Goal: Task Accomplishment & Management: Use online tool/utility

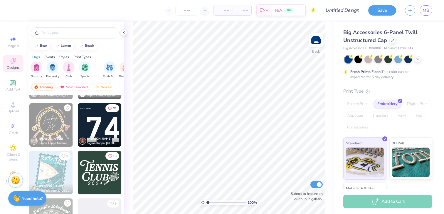
scroll to position [3519, 0]
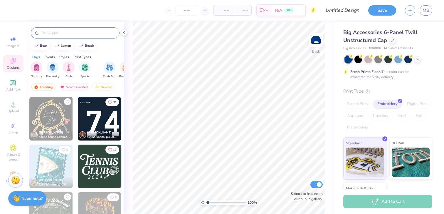
click at [53, 35] on input "text" at bounding box center [78, 33] width 75 height 6
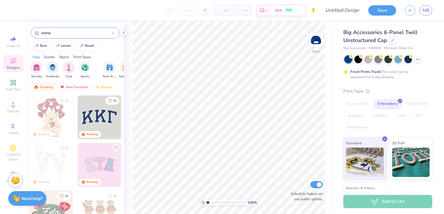
type input "stamp"
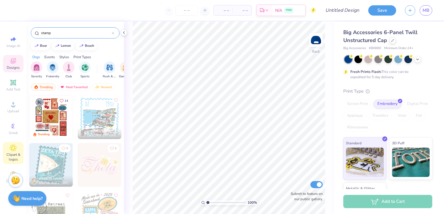
click at [13, 151] on div "Clipart & logos" at bounding box center [13, 153] width 21 height 22
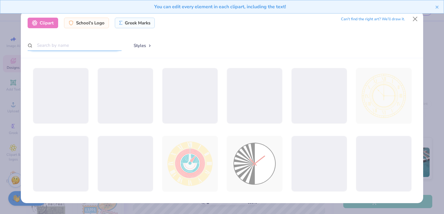
click at [77, 48] on input "text" at bounding box center [75, 45] width 94 height 11
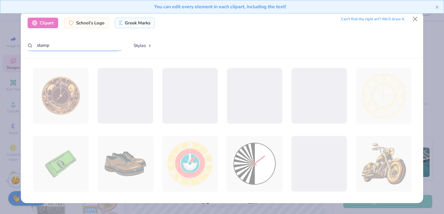
type input "stamp"
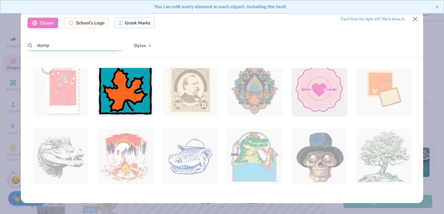
scroll to position [0, 0]
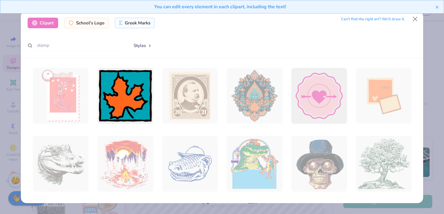
click at [414, 17] on div "You can edit every element in each clipart, including the text!" at bounding box center [222, 9] width 444 height 18
click at [417, 21] on button "Close" at bounding box center [415, 19] width 11 height 11
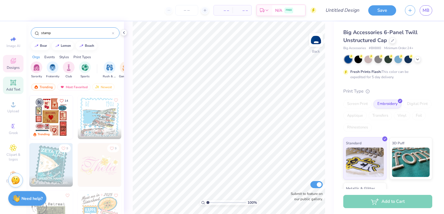
click at [13, 86] on icon at bounding box center [13, 82] width 7 height 7
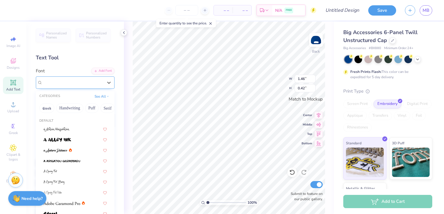
click at [83, 79] on div at bounding box center [73, 82] width 60 height 8
click at [48, 110] on button "Greek" at bounding box center [46, 107] width 15 height 9
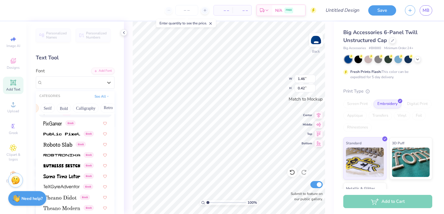
scroll to position [0, 61]
click at [88, 106] on button "Calligraphy" at bounding box center [85, 107] width 26 height 9
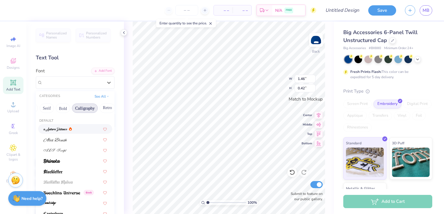
click at [77, 127] on div at bounding box center [74, 129] width 63 height 6
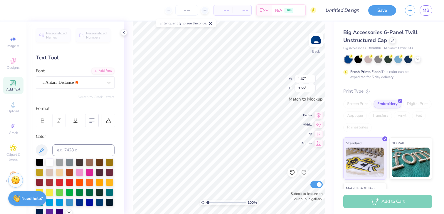
type input "1.67"
type input "0.55"
type textarea "Dance"
click at [83, 85] on div "a Antara Distance" at bounding box center [73, 82] width 62 height 9
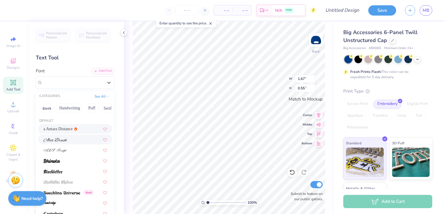
click at [74, 140] on div at bounding box center [74, 139] width 63 height 6
click at [85, 83] on div "a Antara Distance" at bounding box center [67, 82] width 50 height 9
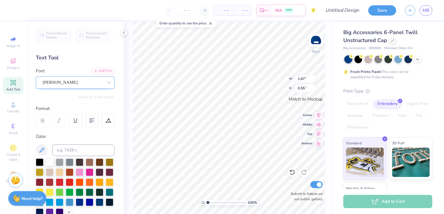
click at [94, 80] on div "[PERSON_NAME]" at bounding box center [73, 82] width 62 height 9
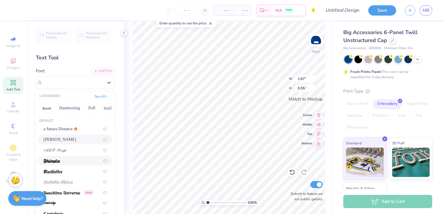
click at [78, 159] on div at bounding box center [74, 160] width 63 height 6
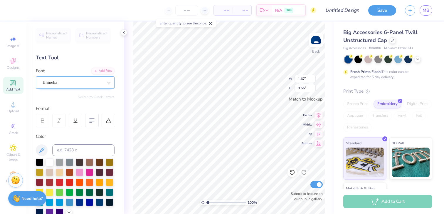
click at [83, 81] on div "Bhineka" at bounding box center [73, 82] width 62 height 9
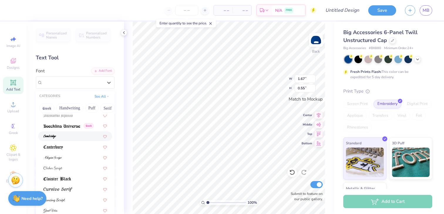
scroll to position [77, 0]
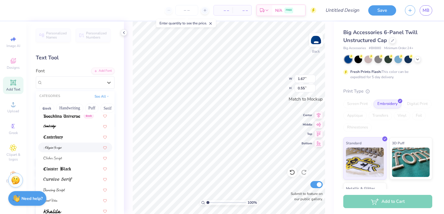
click at [74, 149] on div at bounding box center [74, 147] width 63 height 6
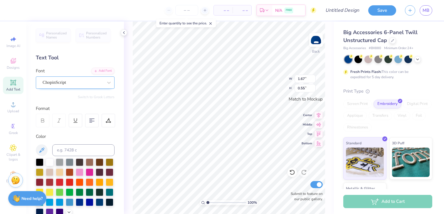
click at [81, 84] on div "ChopinScript" at bounding box center [73, 82] width 62 height 9
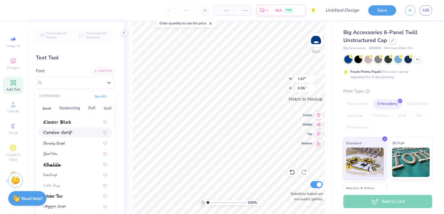
scroll to position [131, 0]
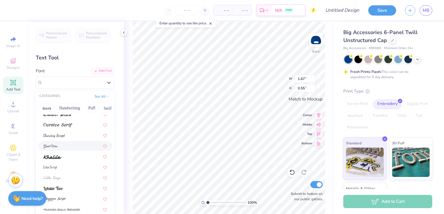
click at [73, 145] on div at bounding box center [74, 146] width 63 height 6
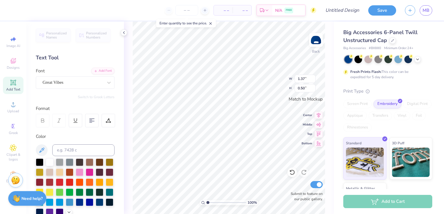
type input "2.02"
type input "0.73"
click at [107, 121] on icon at bounding box center [108, 120] width 5 height 5
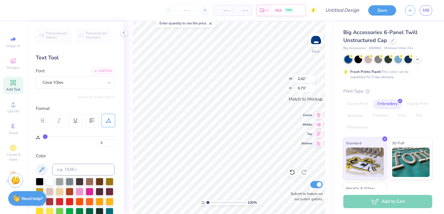
type input "1"
type input "2"
type input "3"
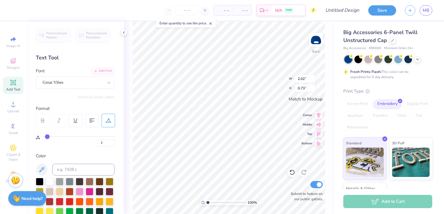
type input "3"
type input "4"
type input "5"
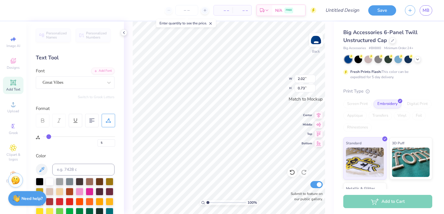
type input "6"
type input "7"
type input "8"
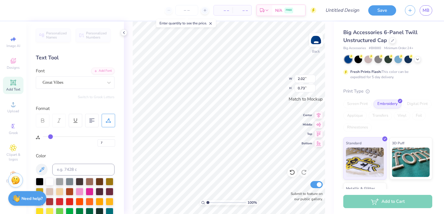
type input "8"
type input "9"
type input "10"
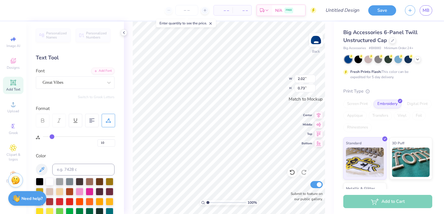
type input "11"
drag, startPoint x: 46, startPoint y: 137, endPoint x: 53, endPoint y: 137, distance: 6.8
type input "11"
click at [53, 137] on input "range" at bounding box center [79, 136] width 72 height 1
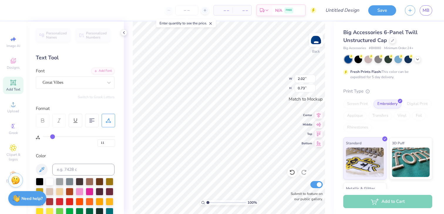
type input "2.41"
type input "10"
type input "9"
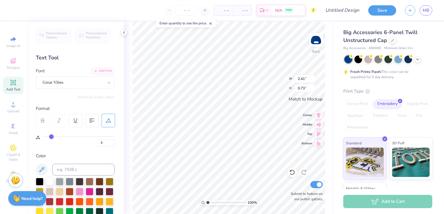
type input "8"
click at [50, 137] on input "range" at bounding box center [79, 136] width 72 height 1
type input "2.30"
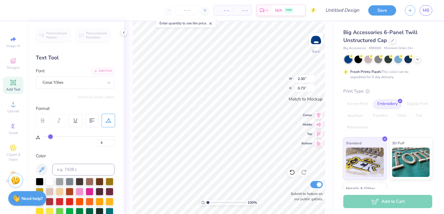
type input "7"
click at [50, 137] on input "range" at bounding box center [79, 136] width 72 height 1
type input "2.27"
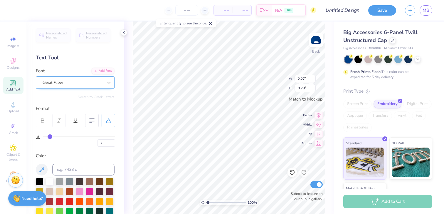
click at [97, 84] on div "Great Vibes" at bounding box center [73, 82] width 62 height 9
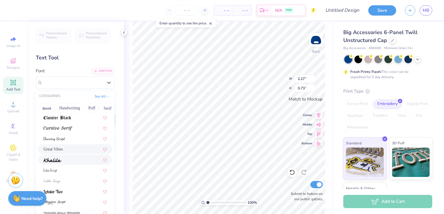
scroll to position [144, 0]
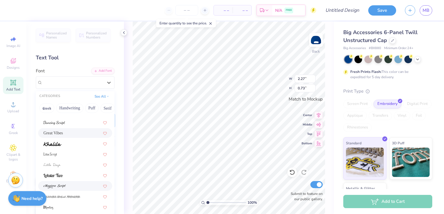
click at [75, 184] on div at bounding box center [74, 186] width 63 height 6
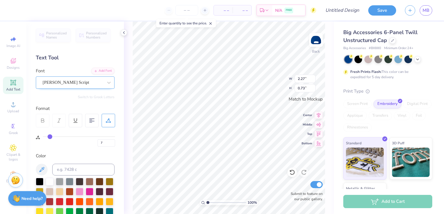
type input "3.28"
type input "0.75"
click at [86, 83] on div "[PERSON_NAME] Script" at bounding box center [73, 82] width 62 height 9
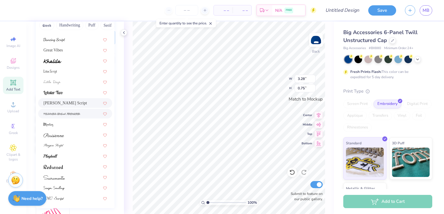
scroll to position [88, 0]
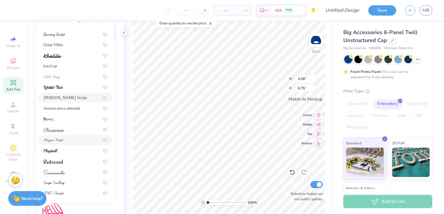
click at [81, 138] on div at bounding box center [74, 140] width 63 height 6
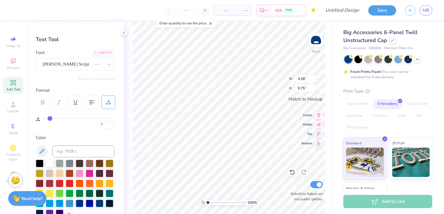
scroll to position [0, 0]
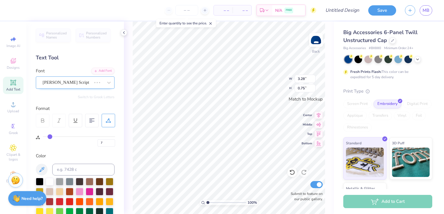
type input "2.45"
type input "0.60"
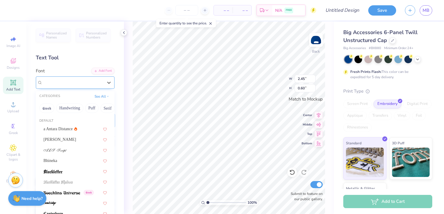
click at [82, 83] on div "Pinyon Script" at bounding box center [73, 82] width 62 height 9
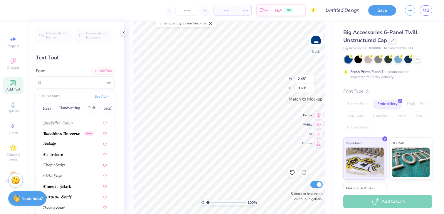
scroll to position [60, 0]
click at [66, 164] on div "ChopinScript" at bounding box center [74, 164] width 63 height 6
type input "2.36"
type input "0.72"
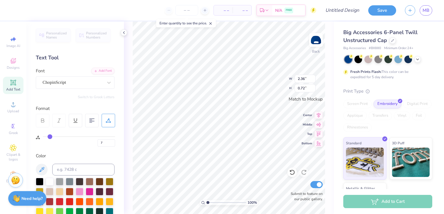
type input "6"
click at [49, 137] on input "range" at bounding box center [79, 136] width 72 height 1
type input "2.32"
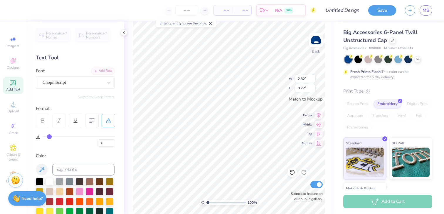
type input "5"
type input "4"
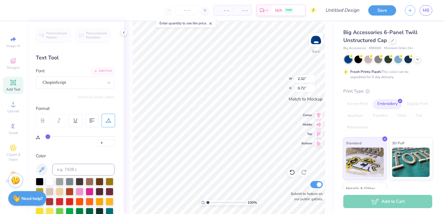
click at [48, 137] on input "range" at bounding box center [79, 136] width 72 height 1
type input "2.25"
type input "3"
type input "0"
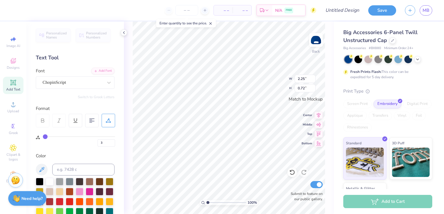
type input "0"
drag, startPoint x: 48, startPoint y: 137, endPoint x: 38, endPoint y: 137, distance: 9.1
type input "0"
click at [43, 137] on input "range" at bounding box center [79, 136] width 72 height 1
type input "2.11"
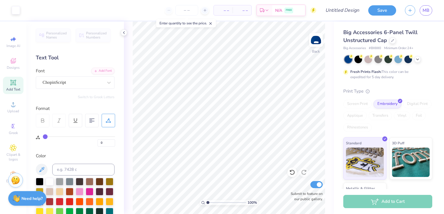
click at [17, 84] on div "Add Text" at bounding box center [13, 85] width 21 height 17
type textarea "u"
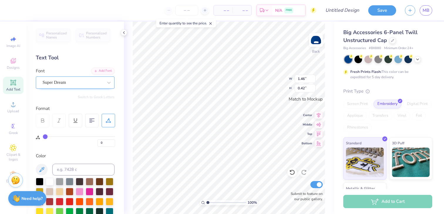
type textarea "school of"
click at [80, 81] on div "Super Dream" at bounding box center [73, 82] width 62 height 9
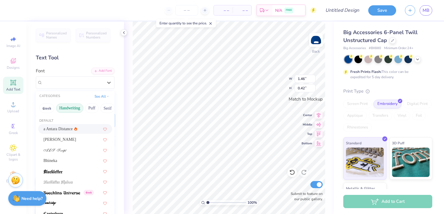
click at [65, 107] on button "Handwriting" at bounding box center [69, 107] width 27 height 9
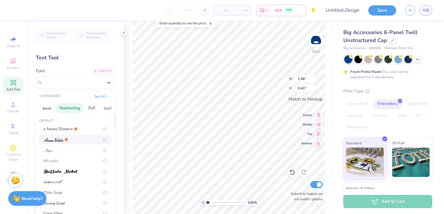
click at [77, 139] on div at bounding box center [74, 139] width 63 height 6
click at [75, 82] on div "[PERSON_NAME]" at bounding box center [73, 82] width 62 height 9
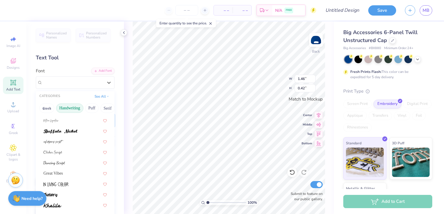
scroll to position [41, 0]
click at [75, 129] on img at bounding box center [60, 131] width 34 height 4
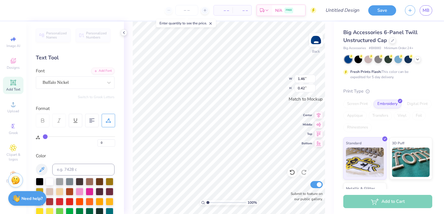
type input "2.11"
type input "0.72"
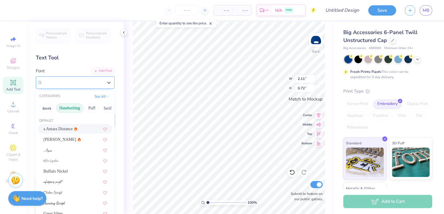
click at [91, 80] on div "ChopinScript" at bounding box center [73, 82] width 62 height 9
click at [69, 172] on div "Buffalo Nickel" at bounding box center [74, 171] width 63 height 6
type input "2.12"
type input "0.63"
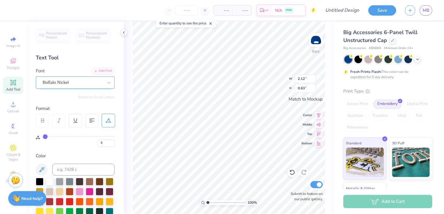
type input "2.11"
type input "0.72"
type input "2.20"
type input "0.43"
click at [105, 83] on div at bounding box center [109, 82] width 11 height 11
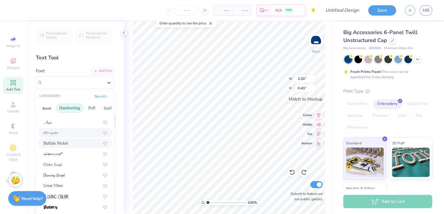
scroll to position [29, 0]
click at [89, 155] on div at bounding box center [74, 152] width 63 height 6
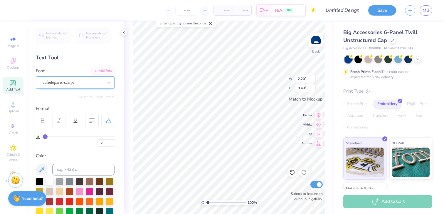
type input "0.94"
type input "0.48"
click at [93, 80] on div "cafedeparis-script" at bounding box center [73, 82] width 62 height 9
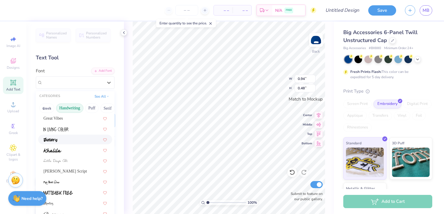
scroll to position [109, 0]
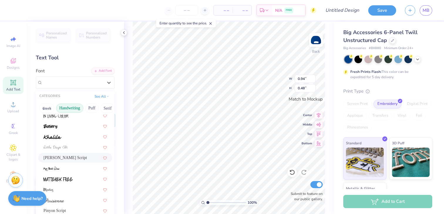
click at [82, 159] on div "[PERSON_NAME] Script" at bounding box center [74, 157] width 63 height 6
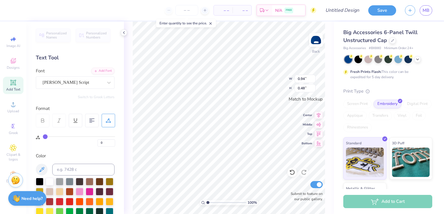
type input "2.62"
type input "0.66"
click at [91, 83] on div "[PERSON_NAME] Script" at bounding box center [73, 82] width 62 height 9
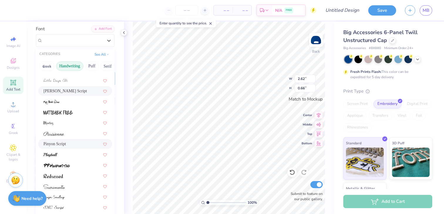
scroll to position [44, 0]
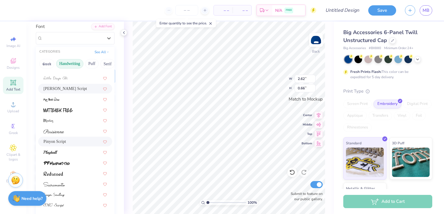
click at [83, 142] on div "Pinyon Script" at bounding box center [74, 141] width 63 height 6
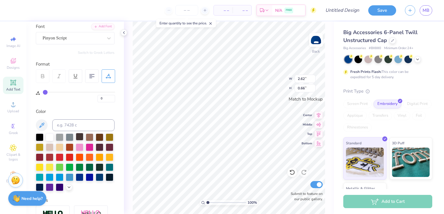
type input "2.00"
type input "0.70"
click at [97, 41] on div "Pinyon Script" at bounding box center [73, 37] width 62 height 9
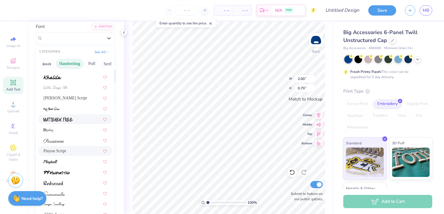
scroll to position [133, 0]
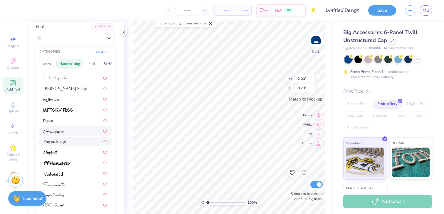
click at [79, 133] on div at bounding box center [74, 131] width 63 height 6
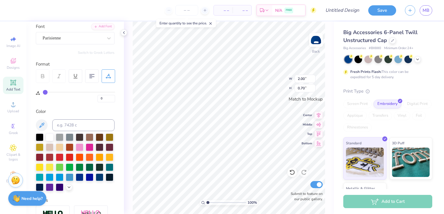
type input "1.90"
type input "0.62"
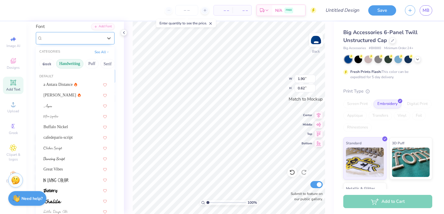
click at [97, 38] on div "Parisienne" at bounding box center [73, 37] width 62 height 9
click at [75, 63] on button "Handwriting" at bounding box center [69, 63] width 27 height 9
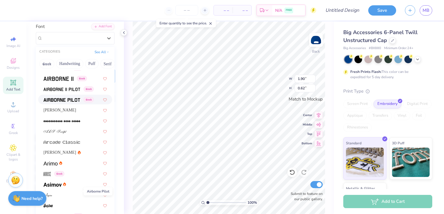
scroll to position [0, 0]
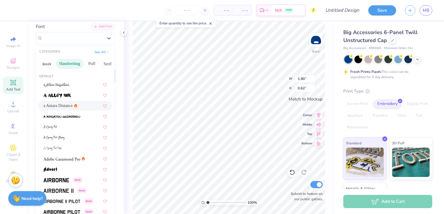
click at [70, 59] on button "Handwriting" at bounding box center [69, 63] width 27 height 9
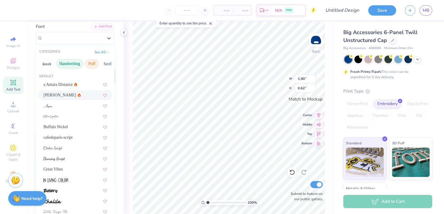
scroll to position [0, 18]
click at [90, 63] on button "Serif" at bounding box center [89, 63] width 14 height 9
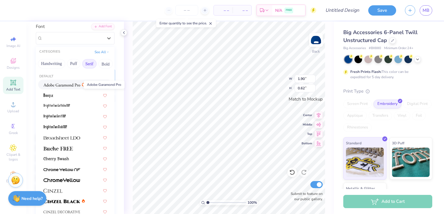
click at [68, 86] on img at bounding box center [61, 85] width 37 height 4
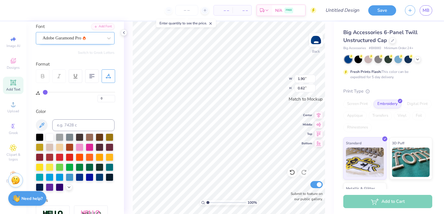
type input "2.14"
type input "0.44"
click at [84, 37] on div "Adobe Garamond Pro" at bounding box center [73, 37] width 62 height 9
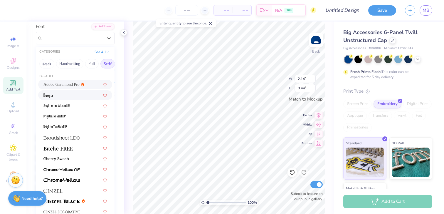
click at [82, 91] on div at bounding box center [75, 95] width 74 height 10
click at [93, 37] on div "BOOTLE" at bounding box center [73, 37] width 62 height 9
click at [79, 148] on div at bounding box center [74, 148] width 63 height 6
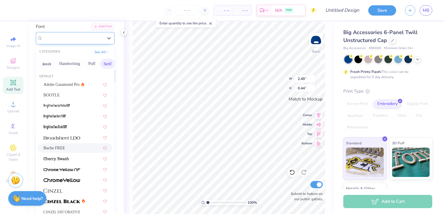
click at [93, 36] on div "Buche FREE" at bounding box center [73, 37] width 62 height 9
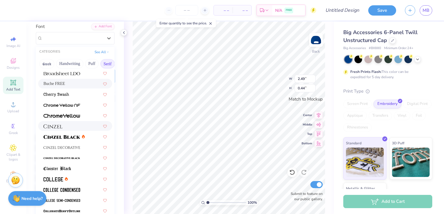
scroll to position [73, 0]
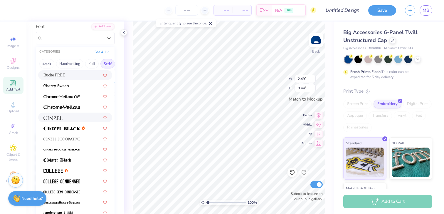
click at [84, 117] on div at bounding box center [74, 117] width 63 height 6
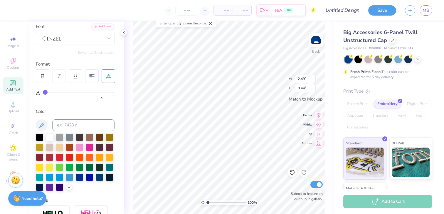
type input "3.24"
type input "0.38"
click at [93, 38] on div at bounding box center [73, 37] width 62 height 9
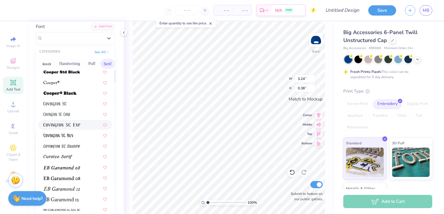
scroll to position [272, 0]
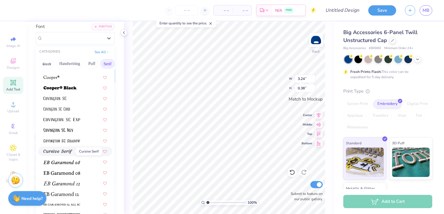
click at [63, 153] on img at bounding box center [57, 151] width 29 height 4
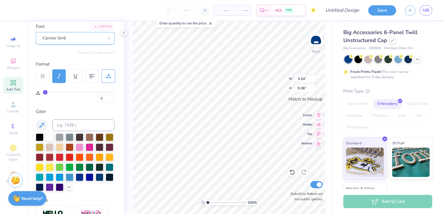
type input "2.81"
type input "0.58"
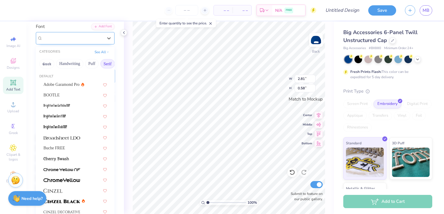
click at [85, 36] on div "Cursive Serif" at bounding box center [73, 37] width 62 height 9
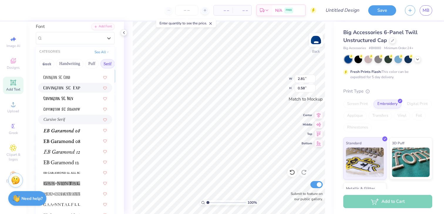
scroll to position [307, 0]
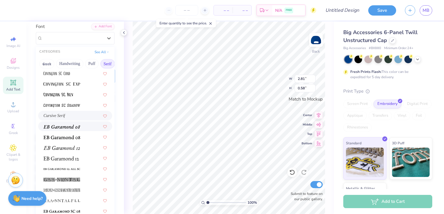
click at [85, 128] on div at bounding box center [74, 126] width 63 height 6
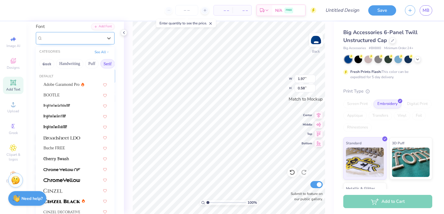
click at [87, 40] on div "EB Garamond 08 (08 Italic)" at bounding box center [73, 37] width 62 height 9
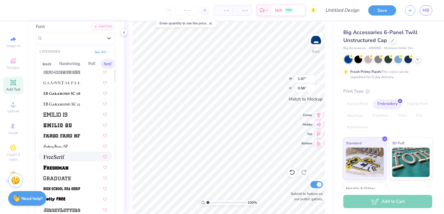
scroll to position [436, 0]
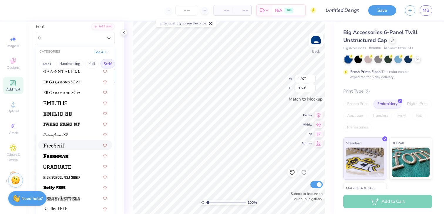
click at [78, 145] on div at bounding box center [74, 145] width 63 height 6
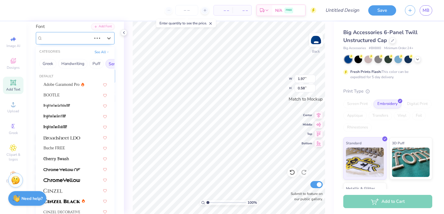
click at [78, 38] on div "EB Garamond 08 (08 Italic)" at bounding box center [67, 37] width 50 height 9
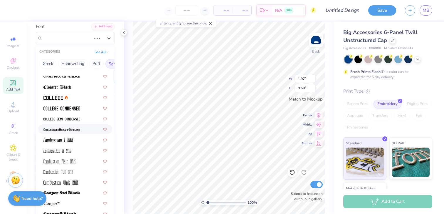
scroll to position [204, 0]
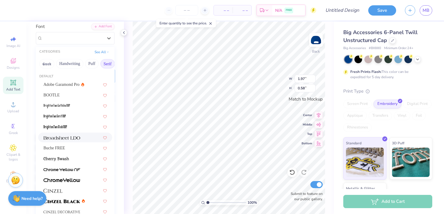
type input "2.17"
type input "0.42"
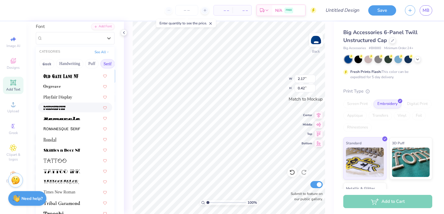
scroll to position [656, 0]
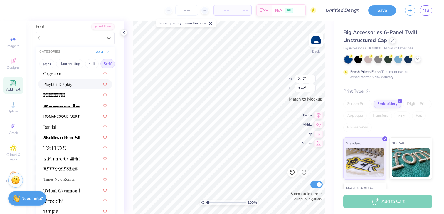
click at [76, 86] on div at bounding box center [74, 84] width 63 height 6
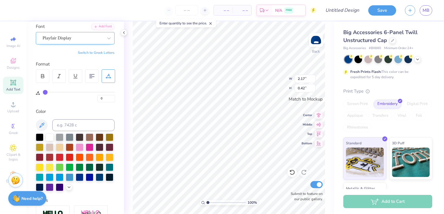
type input "2.42"
type input "0.48"
click at [87, 36] on div "Playfair Display" at bounding box center [73, 37] width 62 height 9
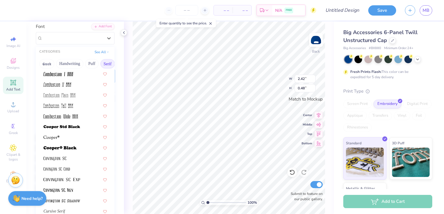
scroll to position [0, 0]
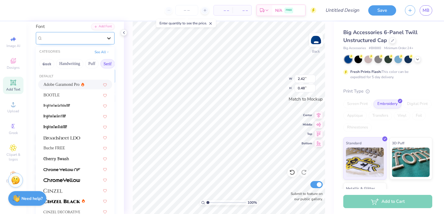
click at [106, 37] on icon at bounding box center [109, 38] width 6 height 6
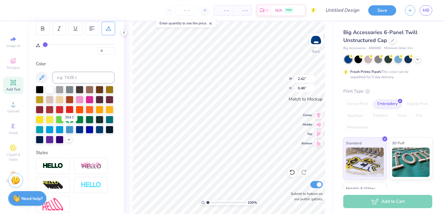
scroll to position [147, 0]
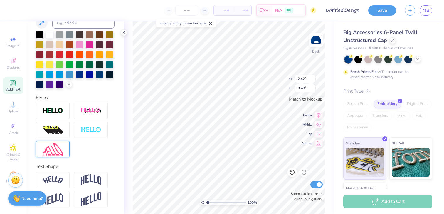
click at [57, 152] on img at bounding box center [53, 149] width 21 height 13
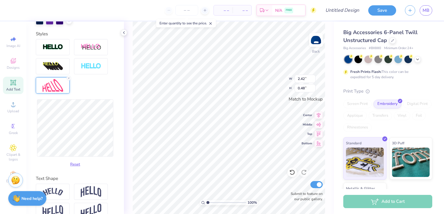
scroll to position [195, 0]
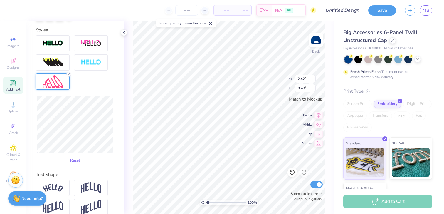
type input "2.45"
type input "1.03"
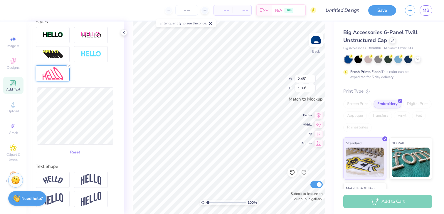
type input "2.11"
type input "0.72"
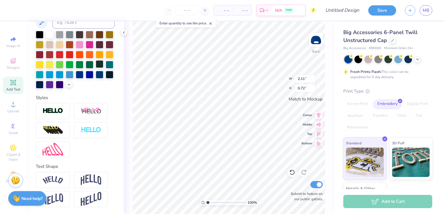
scroll to position [0, 0]
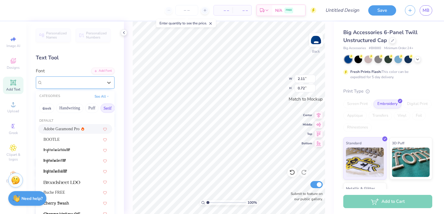
click at [95, 83] on div "ChopinScript" at bounding box center [73, 82] width 62 height 9
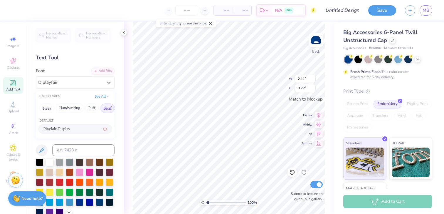
click at [72, 130] on div "Playfair Display" at bounding box center [74, 129] width 63 height 6
type input "playfair"
type input "2.41"
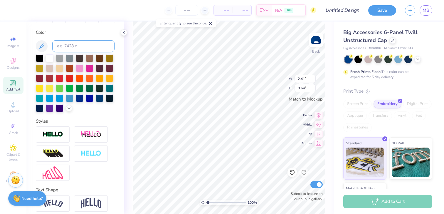
scroll to position [127, 0]
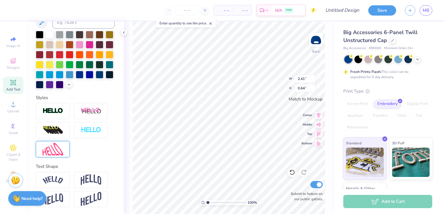
click at [60, 152] on img at bounding box center [53, 149] width 21 height 13
type input "0.76"
type input "2.43"
type input "0.94"
click at [61, 149] on img at bounding box center [53, 149] width 21 height 13
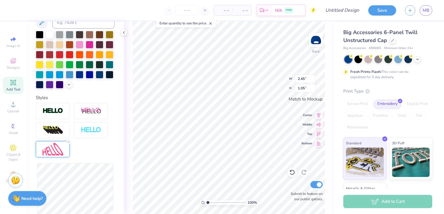
type input "1.05"
type input "2.42"
type input "0.83"
type input "2.41"
type input "0.92"
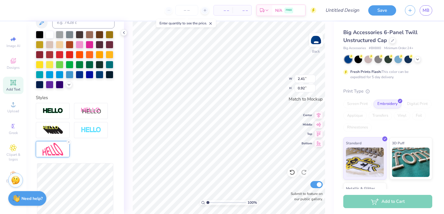
type input "2.43"
type input "1.00"
type input "2.42"
type input "0.97"
click at [55, 154] on img at bounding box center [53, 149] width 21 height 13
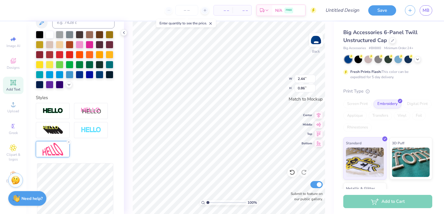
type input "2.44"
type input "0.86"
type textarea "School of"
type input "2.43"
type input "0.89"
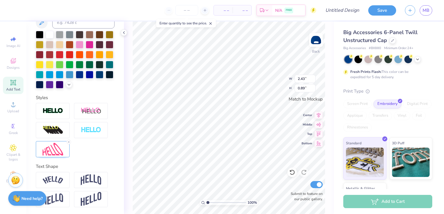
type input "2.45"
type input "0.96"
type input "1.54"
type input "2.50"
type input "1.57"
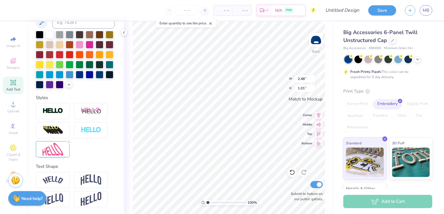
type input "2.48"
type input "1.01"
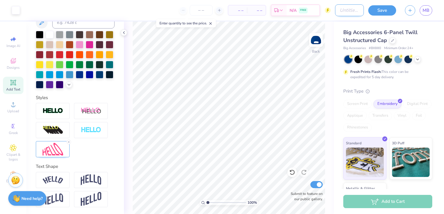
click at [346, 11] on input "Design Title" at bounding box center [349, 10] width 29 height 12
type input "SOD Hat"
click at [386, 6] on button "Save" at bounding box center [382, 9] width 28 height 10
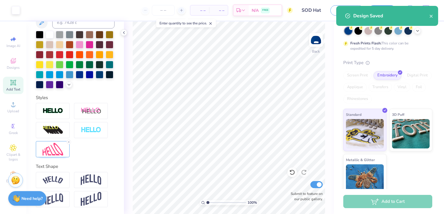
scroll to position [46, 0]
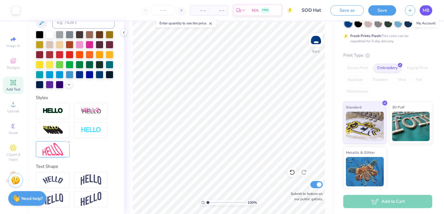
click at [423, 8] on span "MB" at bounding box center [426, 10] width 7 height 7
type textarea "[US_STATE]"
type input "1.54"
click at [319, 116] on icon at bounding box center [319, 114] width 4 height 5
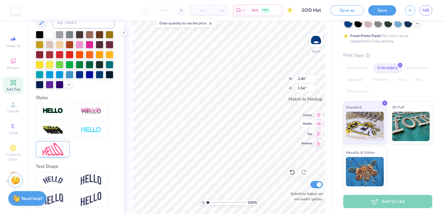
click at [320, 124] on icon at bounding box center [318, 124] width 5 height 4
click at [318, 143] on icon at bounding box center [319, 142] width 8 height 7
click at [374, 11] on button "Save" at bounding box center [382, 9] width 28 height 10
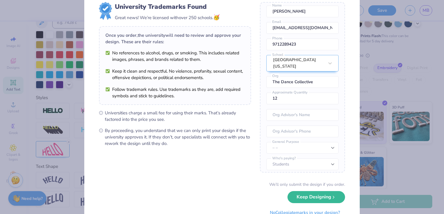
scroll to position [42, 0]
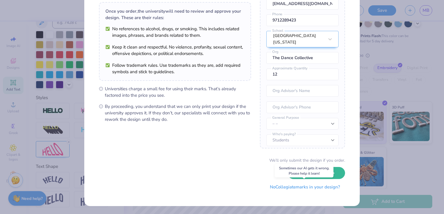
click at [335, 187] on button "No Collegiate marks in your design?" at bounding box center [305, 187] width 80 height 12
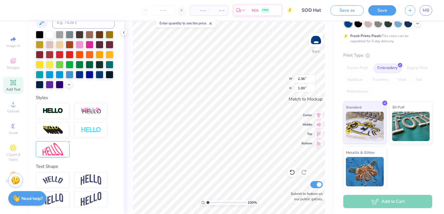
scroll to position [0, 0]
click at [59, 74] on div at bounding box center [60, 74] width 8 height 8
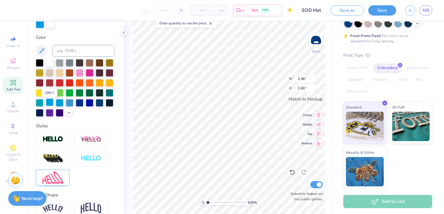
scroll to position [120, 0]
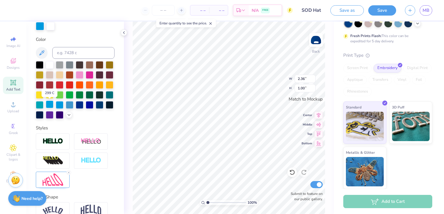
click at [50, 103] on div at bounding box center [50, 104] width 8 height 8
click at [69, 114] on icon at bounding box center [69, 114] width 5 height 5
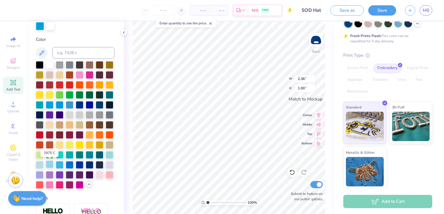
click at [49, 164] on div at bounding box center [50, 164] width 8 height 8
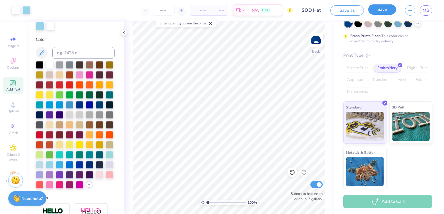
click at [382, 10] on button "Save" at bounding box center [382, 9] width 28 height 10
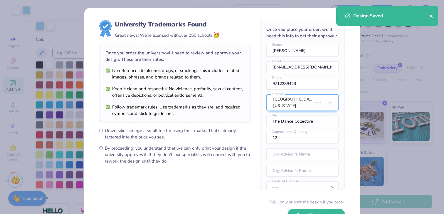
click at [431, 16] on icon "close" at bounding box center [431, 16] width 3 height 3
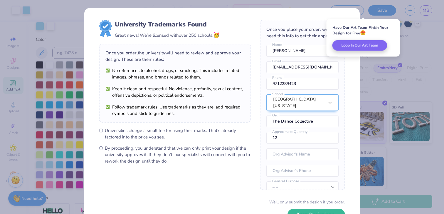
scroll to position [42, 0]
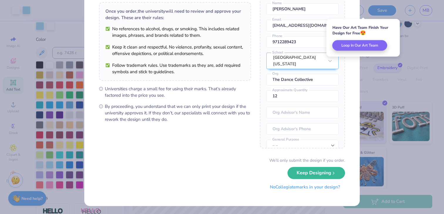
click at [332, 188] on button "No Collegiate marks in your design?" at bounding box center [305, 187] width 80 height 12
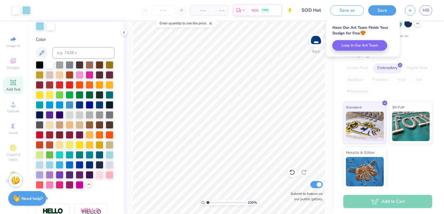
scroll to position [0, 0]
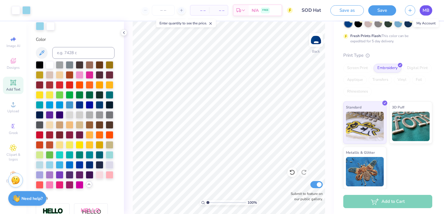
click at [426, 9] on span "MB" at bounding box center [426, 10] width 7 height 7
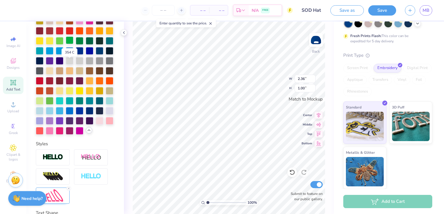
scroll to position [220, 0]
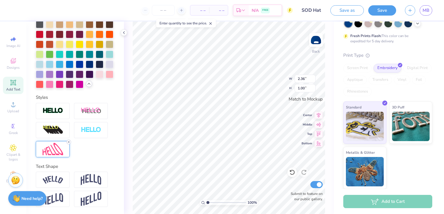
click at [69, 141] on icon at bounding box center [69, 142] width 4 height 4
type input "2.04"
type input "0.76"
click at [60, 179] on img at bounding box center [53, 180] width 21 height 8
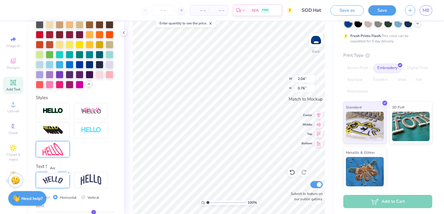
type input "2.33"
type input "0.91"
type input "2.34"
type input "0.73"
click at [320, 125] on icon at bounding box center [319, 123] width 8 height 7
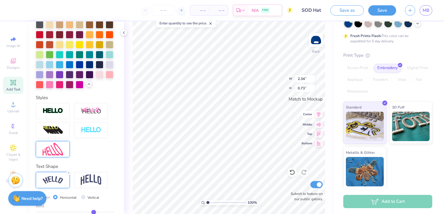
click at [320, 115] on icon at bounding box center [319, 114] width 8 height 7
type input "2.35"
click at [69, 142] on line at bounding box center [69, 142] width 2 height 2
type input "2.44"
type input "0.64"
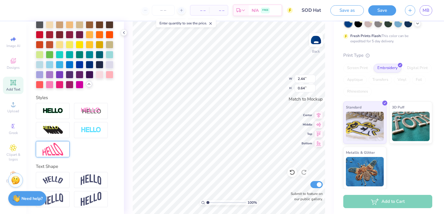
type input "2.42"
type input "0.63"
type input "2.35"
type input "0.73"
type textarea "[US_STATE]"
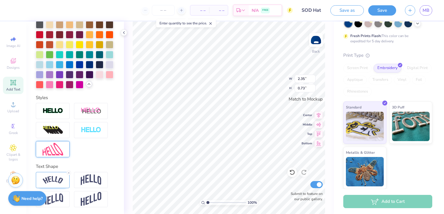
type input "2.42"
type input "0.63"
type textarea "dance"
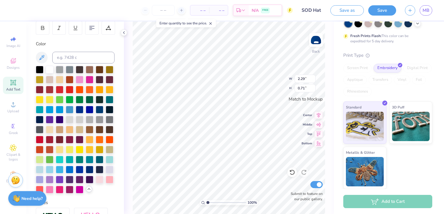
scroll to position [0, 0]
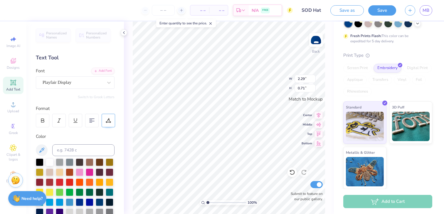
click at [107, 121] on icon at bounding box center [108, 120] width 5 height 5
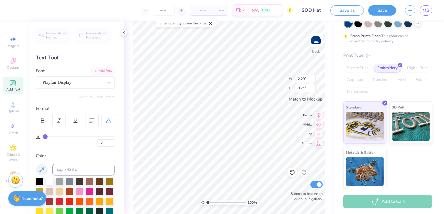
type input "3"
type input "4"
type input "5"
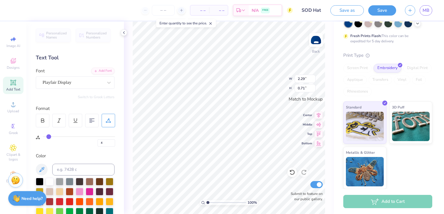
type input "5"
type input "6"
click at [49, 137] on input "range" at bounding box center [79, 136] width 72 height 1
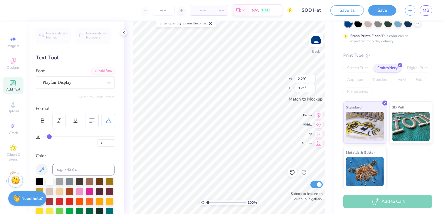
type input "2.50"
type input "7"
type input "8"
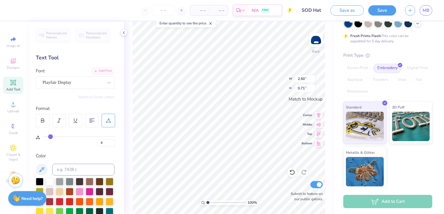
type input "9"
type input "10"
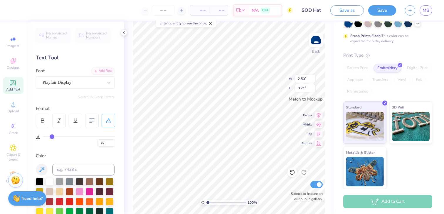
click at [52, 137] on input "range" at bounding box center [79, 136] width 72 height 1
type input "2.64"
type input "0"
type input "4"
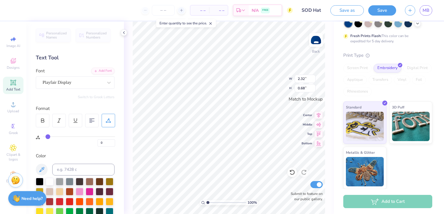
type input "4"
type input "6"
type input "7"
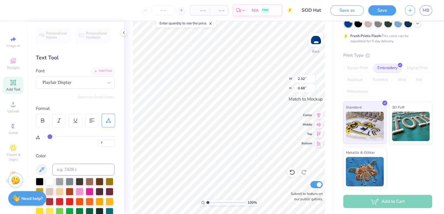
type input "8"
drag, startPoint x: 46, startPoint y: 136, endPoint x: 51, endPoint y: 136, distance: 4.4
type input "8"
click at [51, 136] on input "range" at bounding box center [79, 136] width 72 height 1
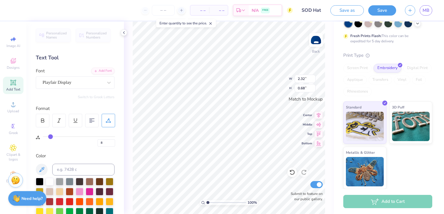
type input "2.61"
type input "0.72"
type input "9"
type input "10"
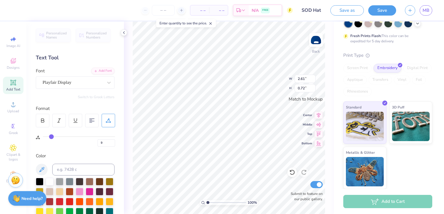
type input "10"
type input "11"
type input "12"
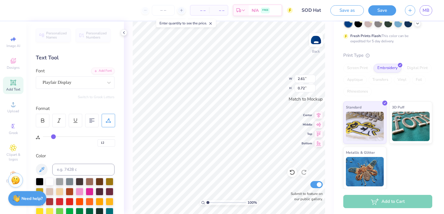
type input "12"
click at [53, 136] on input "range" at bounding box center [79, 136] width 72 height 1
type input "2.75"
type input "0.74"
type input "3.19"
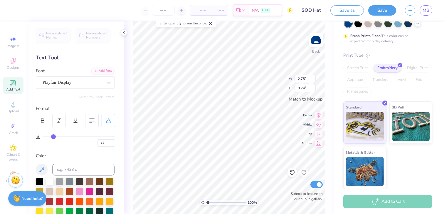
type input "0.85"
type input "2.75"
type input "0.74"
type input "11"
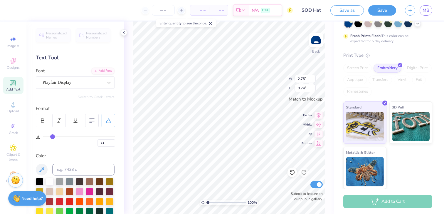
type input "10"
type input "9"
type input "8"
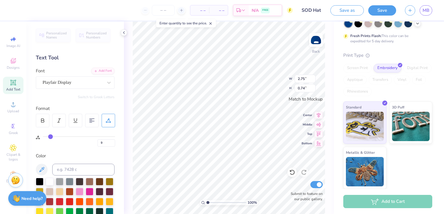
type input "8"
click at [50, 136] on input "range" at bounding box center [79, 136] width 72 height 1
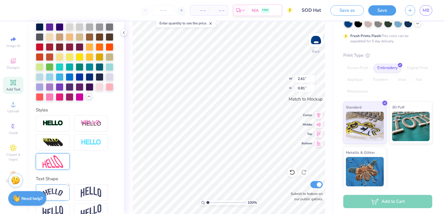
scroll to position [217, 0]
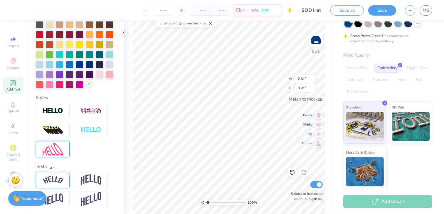
click at [54, 182] on img at bounding box center [53, 180] width 21 height 8
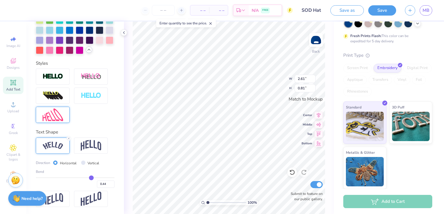
click at [91, 178] on input "range" at bounding box center [75, 177] width 79 height 1
click at [89, 178] on input "range" at bounding box center [75, 177] width 79 height 1
